Goal: Transaction & Acquisition: Download file/media

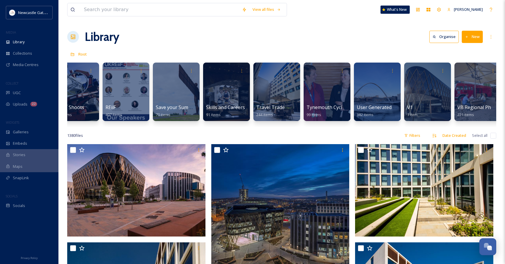
scroll to position [0, 1155]
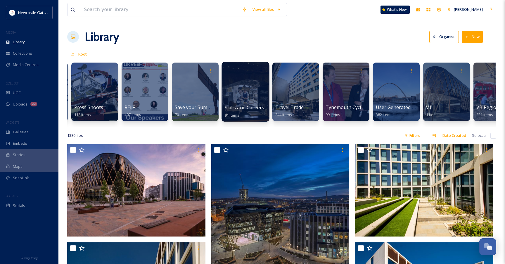
click at [235, 91] on div at bounding box center [246, 92] width 48 height 60
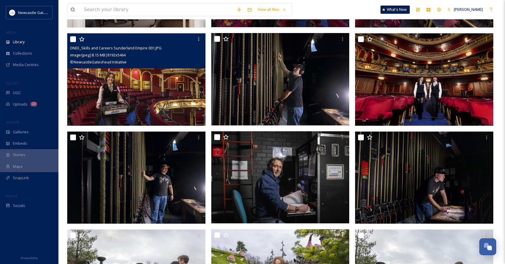
scroll to position [633, 0]
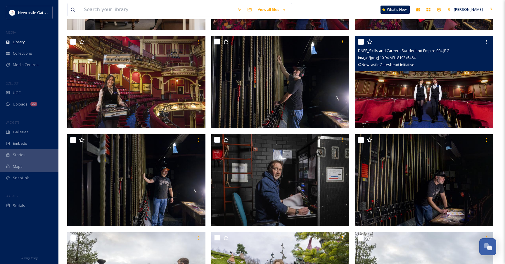
click at [431, 105] on img at bounding box center [424, 82] width 138 height 92
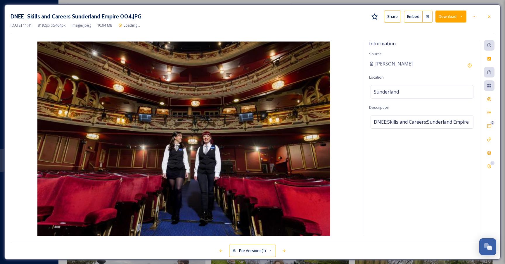
click at [444, 17] on button "Download" at bounding box center [451, 17] width 31 height 12
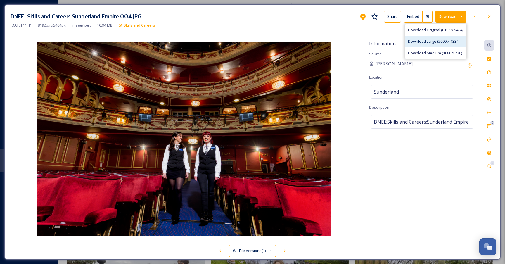
click at [434, 39] on span "Download Large (2000 x 1334)" at bounding box center [433, 42] width 51 height 6
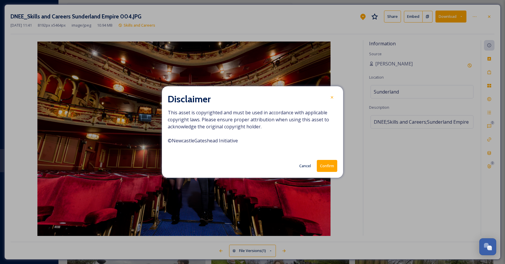
click at [322, 163] on button "Confirm" at bounding box center [327, 166] width 20 height 12
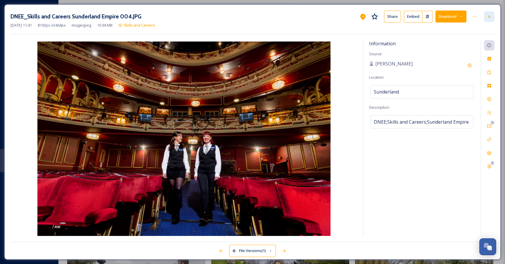
click at [489, 13] on div at bounding box center [489, 16] width 11 height 11
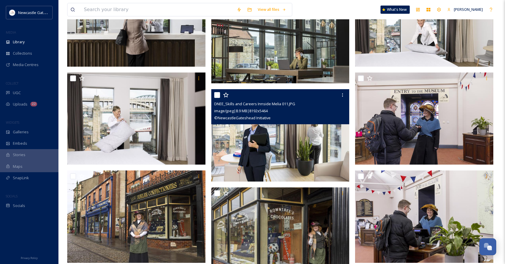
scroll to position [1578, 0]
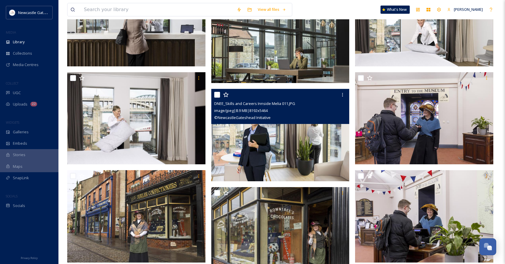
click at [279, 154] on img at bounding box center [280, 135] width 138 height 92
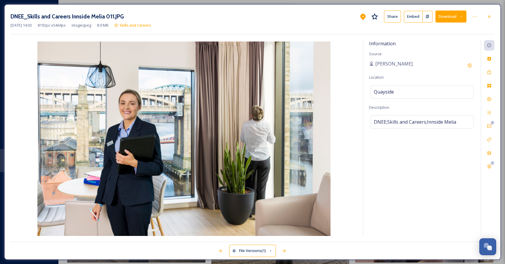
click at [450, 18] on button "Download" at bounding box center [451, 17] width 31 height 12
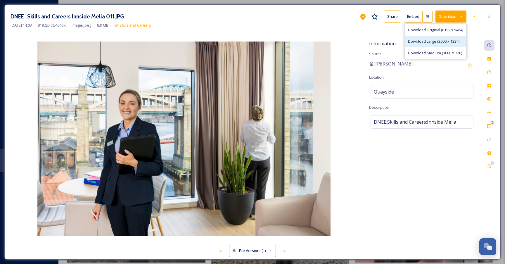
click at [429, 41] on span "Download Large (2000 x 1334)" at bounding box center [433, 42] width 51 height 6
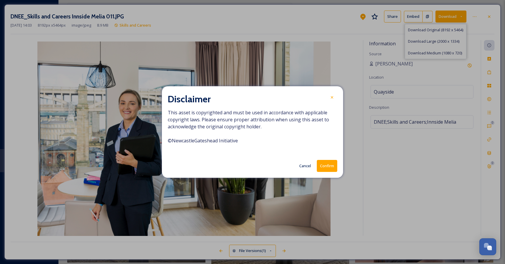
click at [323, 164] on button "Confirm" at bounding box center [327, 166] width 20 height 12
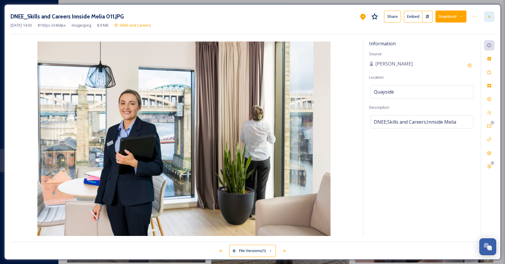
click at [491, 17] on icon at bounding box center [489, 16] width 5 height 5
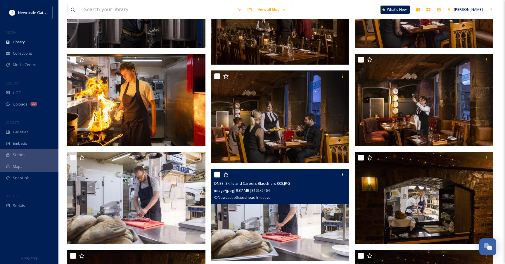
scroll to position [2668, 0]
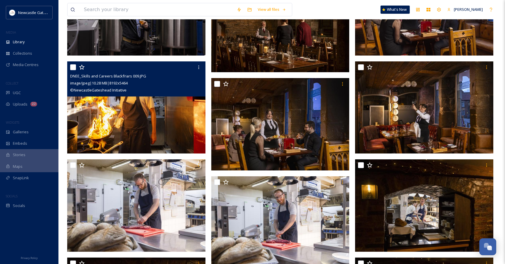
click at [130, 122] on img at bounding box center [136, 107] width 138 height 92
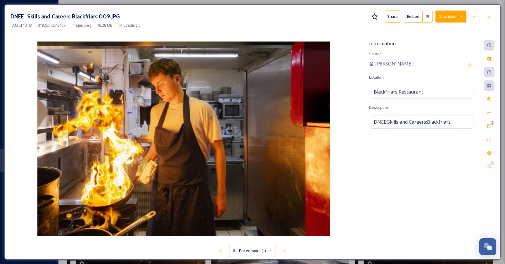
click at [444, 16] on button "Download" at bounding box center [451, 17] width 31 height 12
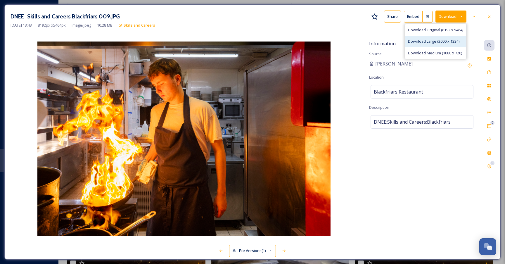
click at [446, 39] on span "Download Large (2000 x 1334)" at bounding box center [433, 42] width 51 height 6
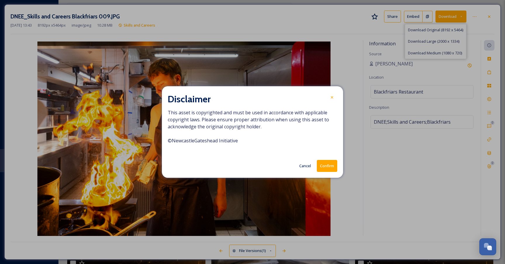
click at [334, 167] on button "Confirm" at bounding box center [327, 166] width 20 height 12
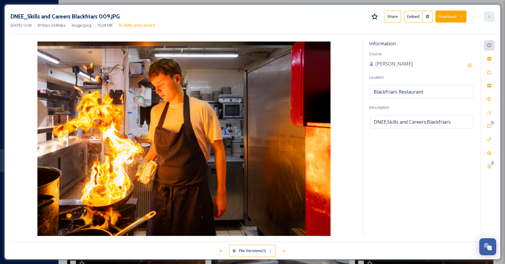
click at [486, 15] on div at bounding box center [489, 16] width 11 height 11
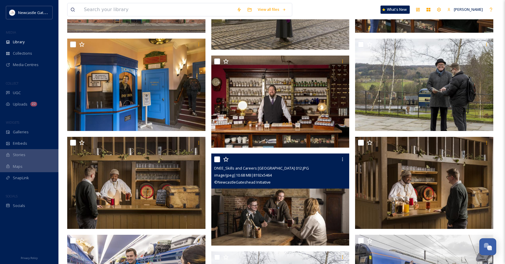
scroll to position [1908, 0]
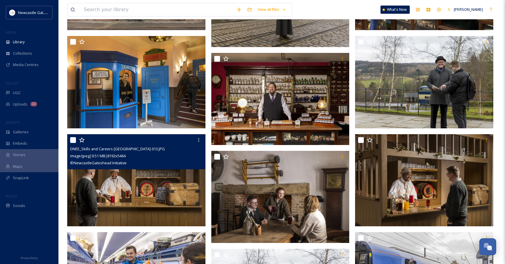
click at [109, 202] on img at bounding box center [136, 180] width 138 height 92
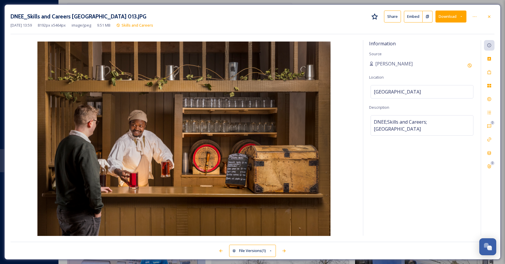
click at [448, 17] on button "Download" at bounding box center [451, 17] width 31 height 12
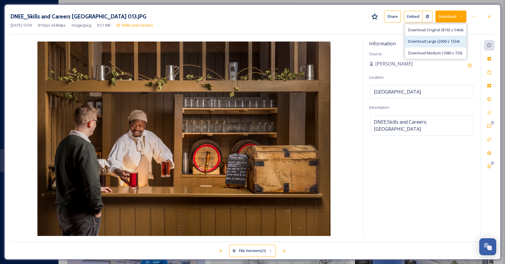
click at [434, 42] on span "Download Large (2000 x 1334)" at bounding box center [433, 42] width 51 height 6
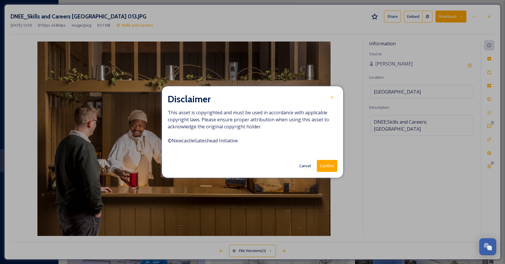
click at [331, 167] on button "Confirm" at bounding box center [327, 166] width 20 height 12
